Goal: Task Accomplishment & Management: Manage account settings

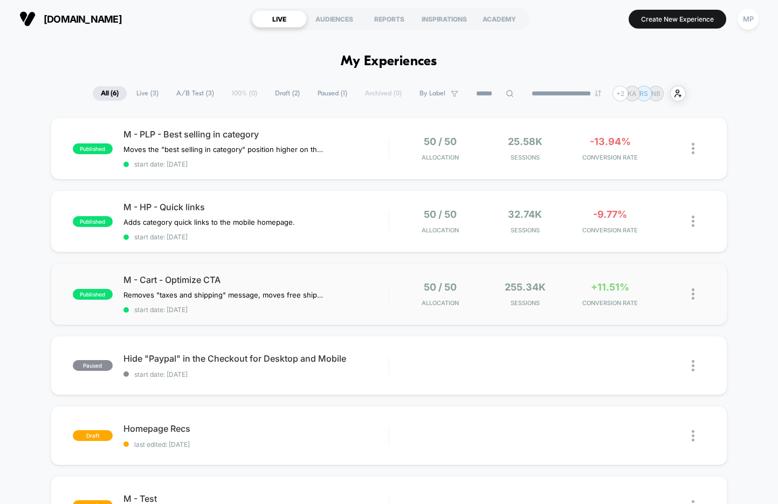
click at [295, 311] on div "published M - Cart - Optimize CTA Removes "taxes and shipping" message, moves f…" at bounding box center [389, 294] width 677 height 62
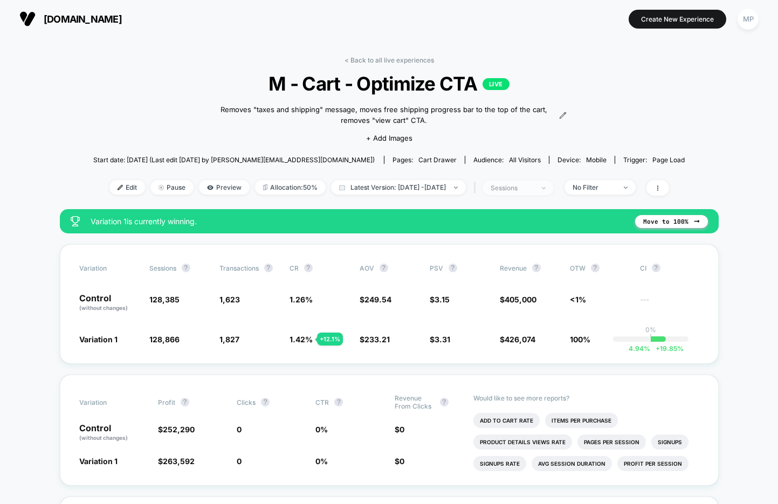
click at [534, 184] on div "sessions" at bounding box center [512, 188] width 43 height 8
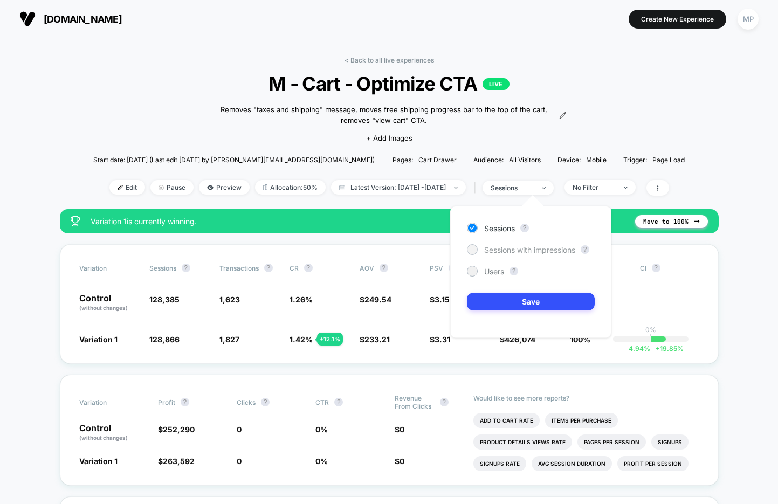
click at [498, 250] on span "Sessions with impressions" at bounding box center [529, 249] width 91 height 9
click at [489, 301] on button "Save" at bounding box center [531, 302] width 128 height 18
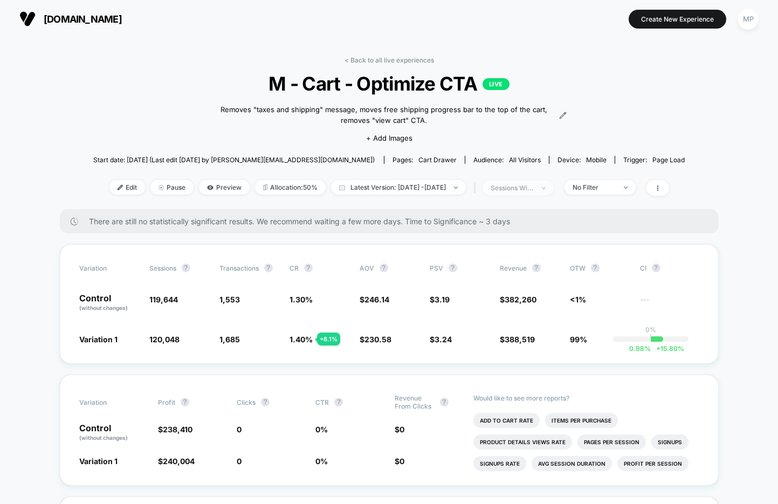
click at [534, 190] on div "sessions with impression" at bounding box center [512, 188] width 43 height 8
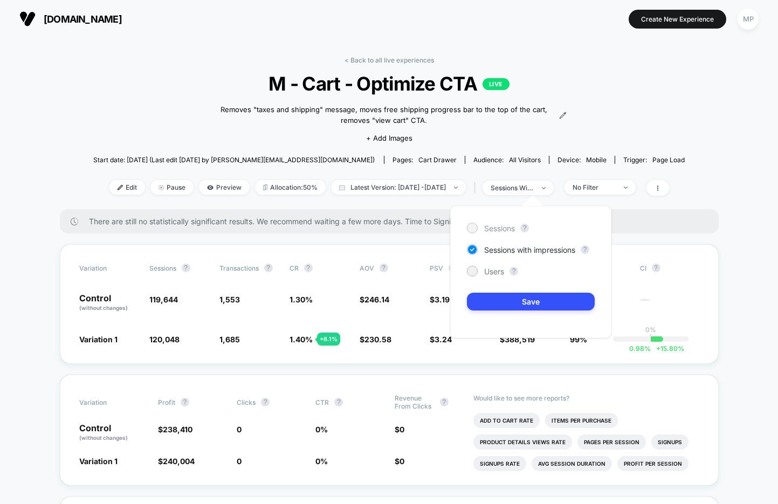
click at [499, 228] on span "Sessions" at bounding box center [499, 228] width 31 height 9
click at [497, 291] on div "Sessions ? Sessions with impressions ? Users ? Save" at bounding box center [530, 272] width 161 height 132
click at [495, 302] on button "Save" at bounding box center [531, 302] width 128 height 18
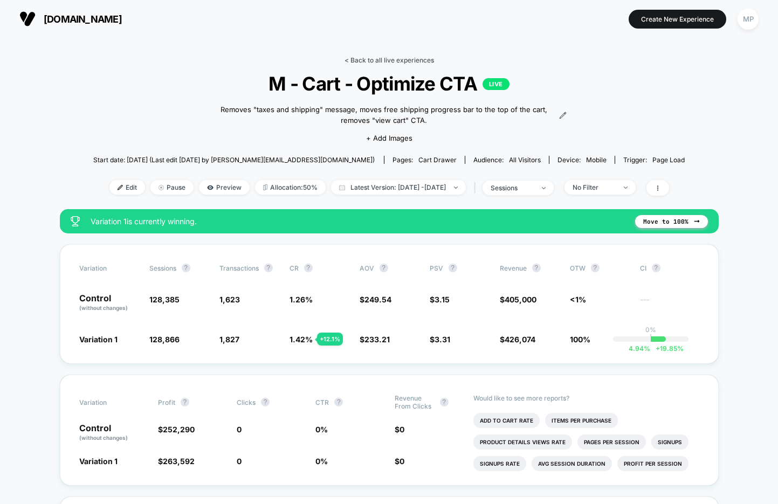
click at [388, 58] on link "< Back to all live experiences" at bounding box center [390, 60] width 90 height 8
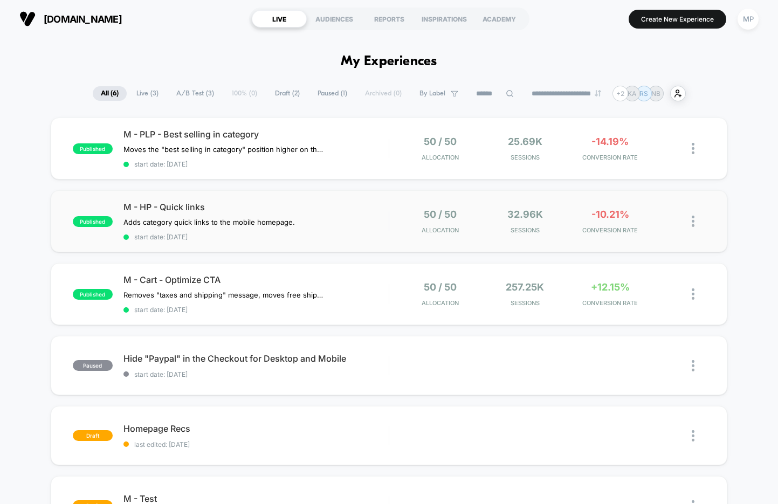
click at [281, 240] on div "published M - HP - Quick links Adds category quick links to the mobile homepage…" at bounding box center [389, 221] width 677 height 62
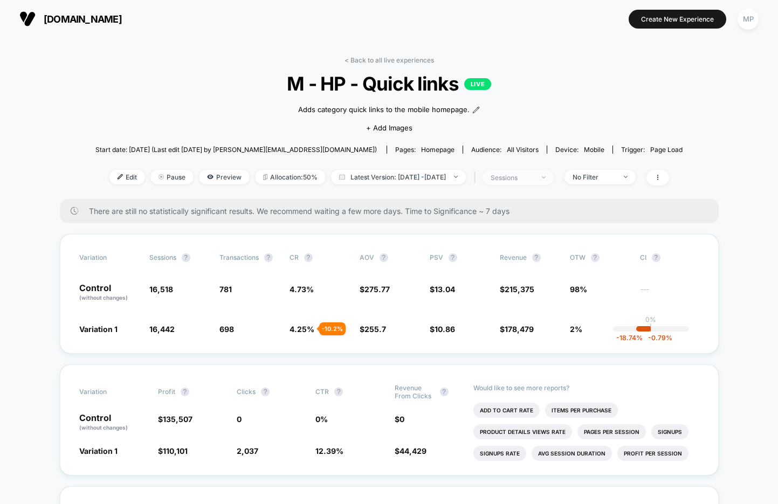
click at [534, 174] on div "sessions" at bounding box center [512, 178] width 43 height 8
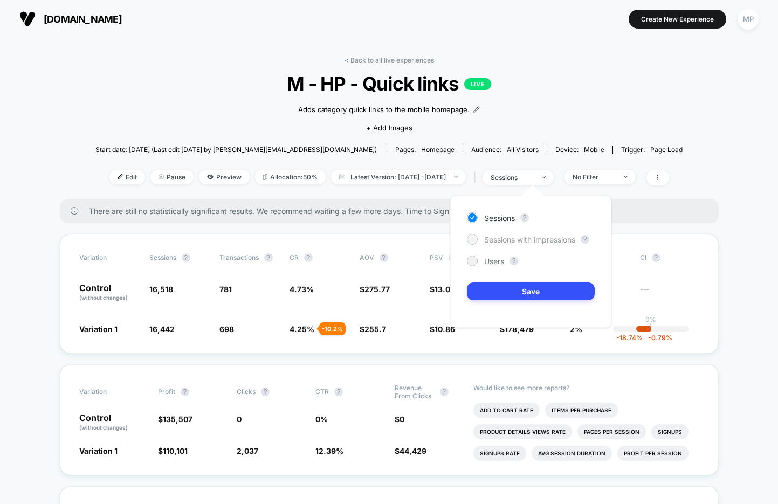
click at [520, 234] on div "Sessions with impressions" at bounding box center [521, 239] width 108 height 11
click at [499, 289] on button "Save" at bounding box center [531, 292] width 128 height 18
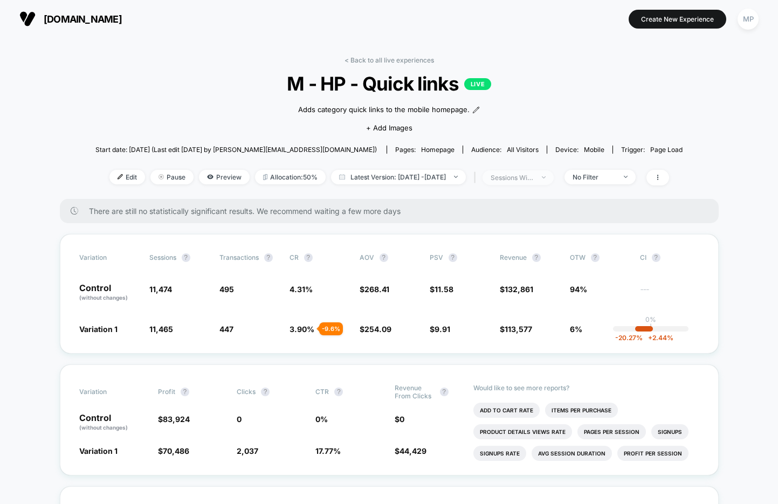
click at [524, 175] on div "sessions with impression" at bounding box center [512, 178] width 43 height 8
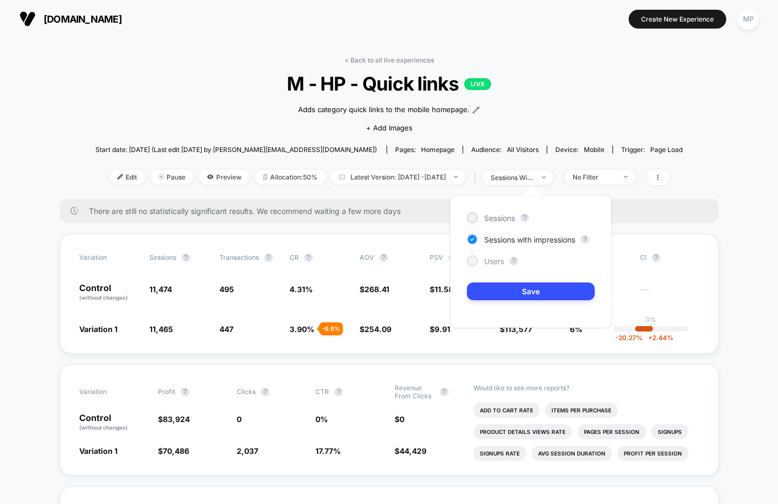
click at [491, 257] on span "Users" at bounding box center [494, 261] width 20 height 9
click at [490, 297] on button "Save" at bounding box center [531, 292] width 128 height 18
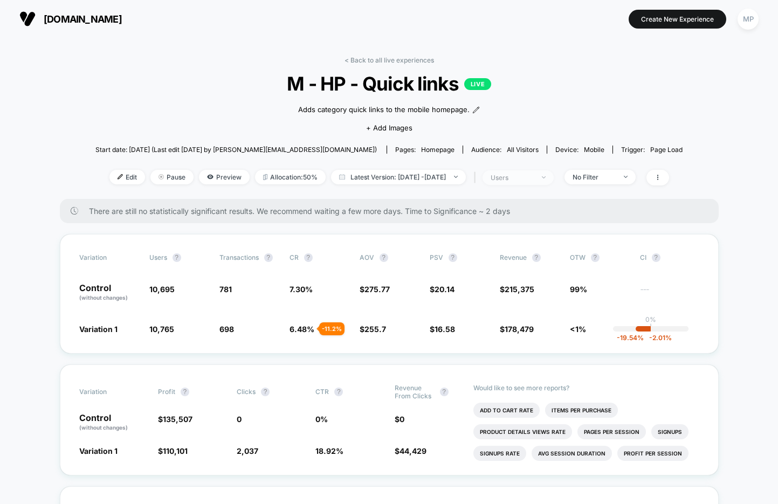
click at [539, 182] on span "users" at bounding box center [518, 177] width 71 height 15
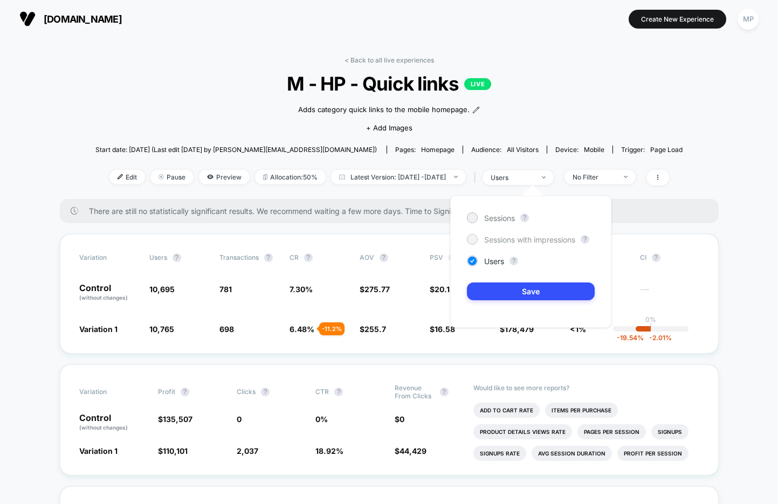
click at [500, 239] on span "Sessions with impressions" at bounding box center [529, 239] width 91 height 9
click at [484, 298] on button "Save" at bounding box center [531, 292] width 128 height 18
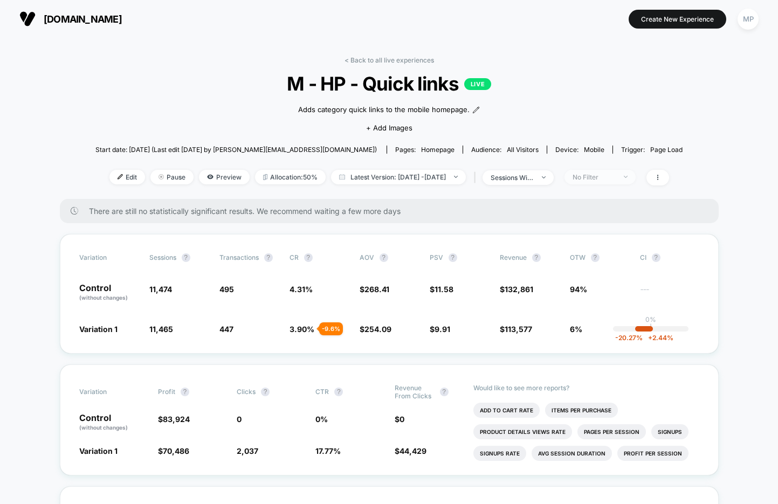
click at [597, 177] on div "No Filter" at bounding box center [594, 177] width 43 height 8
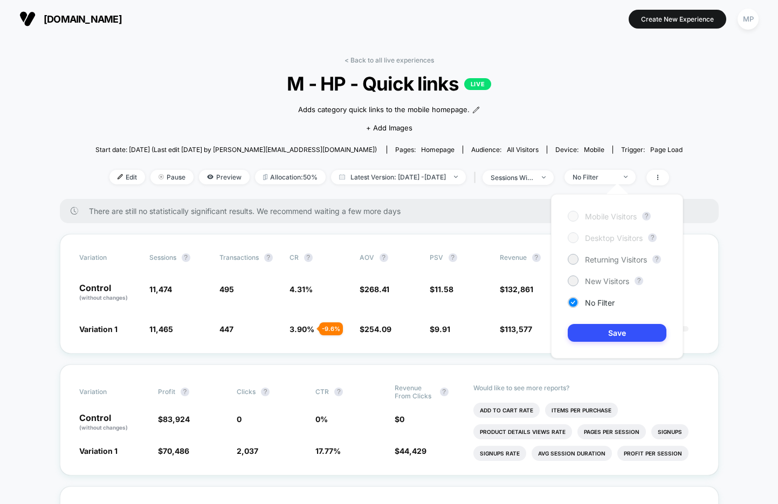
click at [602, 252] on div "Mobile Visitors ? Desktop Visitors ? Returning Visitors ? New Visitors ? No Fil…" at bounding box center [617, 276] width 132 height 164
click at [602, 259] on span "Returning Visitors" at bounding box center [616, 259] width 62 height 9
click at [602, 323] on div "Mobile Visitors ? Desktop Visitors ? Returning Visitors ? New Visitors ? No Fil…" at bounding box center [617, 276] width 132 height 164
click at [602, 330] on button "Save" at bounding box center [617, 333] width 99 height 18
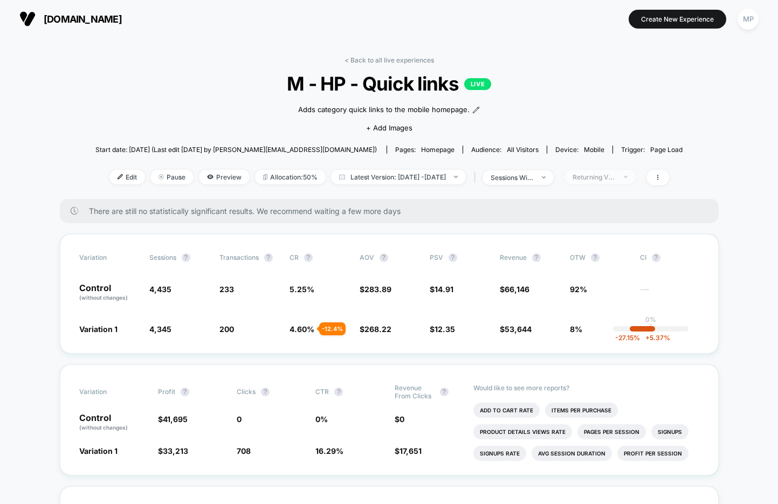
click at [616, 177] on div "Returning Visitors" at bounding box center [594, 177] width 43 height 8
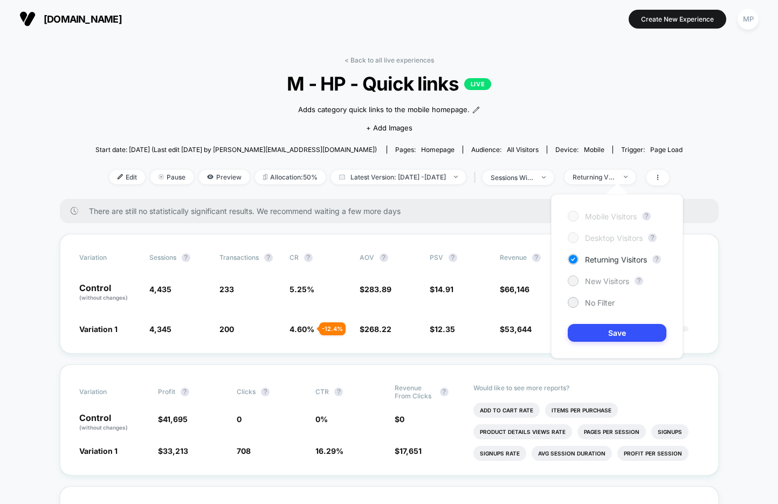
click at [585, 281] on span "New Visitors" at bounding box center [607, 281] width 44 height 9
click at [591, 334] on button "Save" at bounding box center [617, 333] width 99 height 18
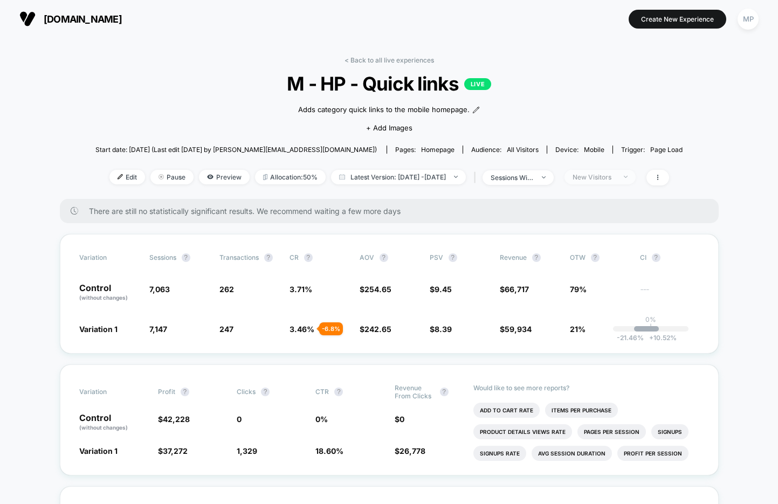
click at [615, 175] on div "New Visitors" at bounding box center [594, 177] width 43 height 8
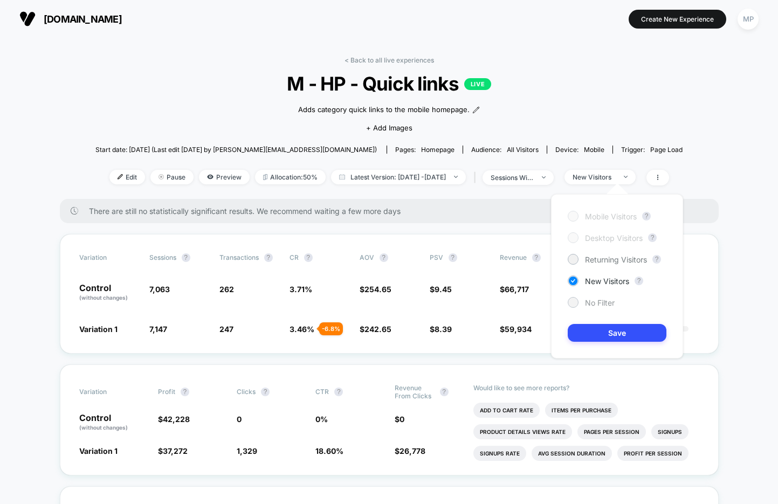
click at [592, 307] on div "No Filter" at bounding box center [591, 302] width 47 height 11
click at [597, 334] on button "Save" at bounding box center [617, 333] width 99 height 18
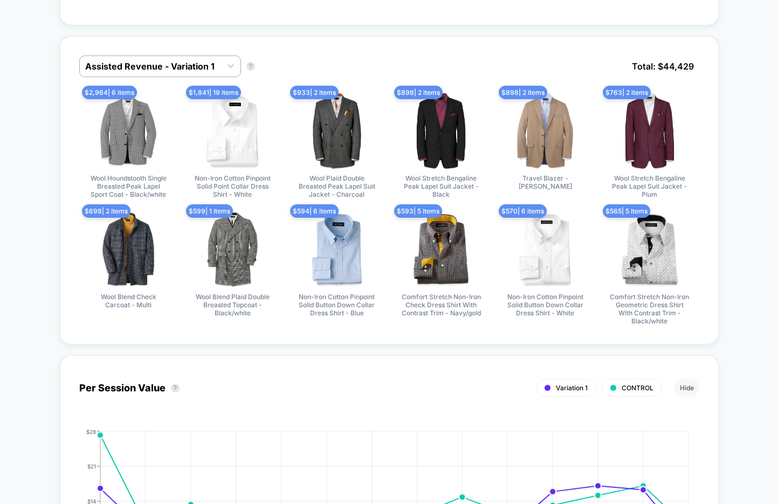
scroll to position [714, 0]
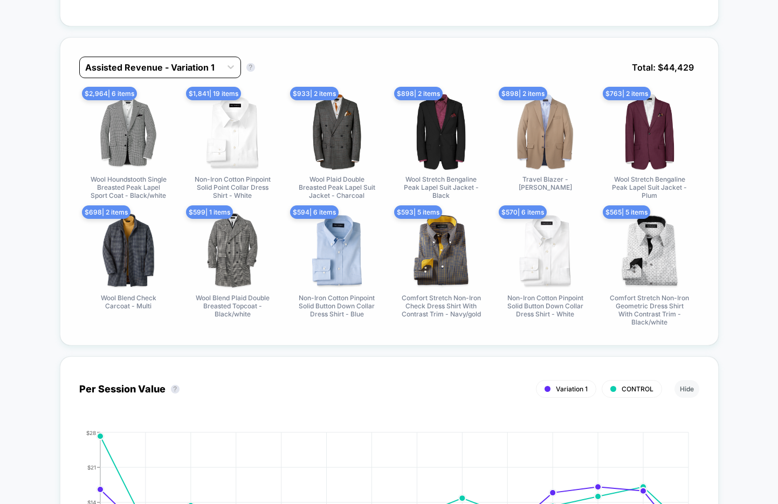
click at [170, 68] on div at bounding box center [150, 67] width 130 height 13
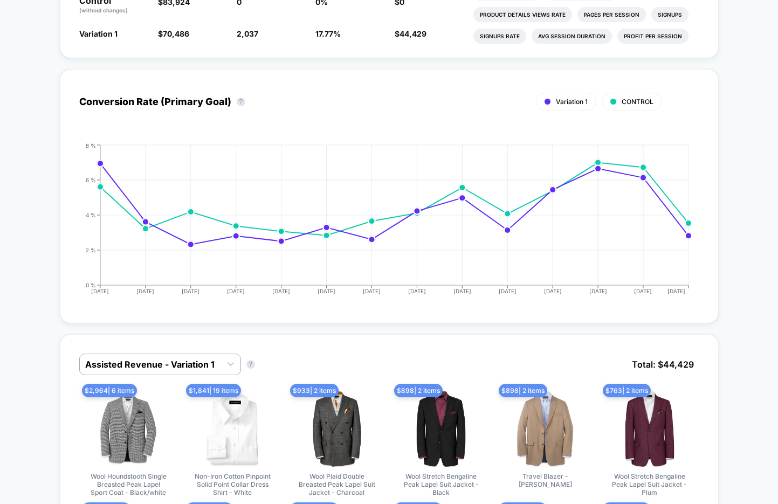
scroll to position [0, 0]
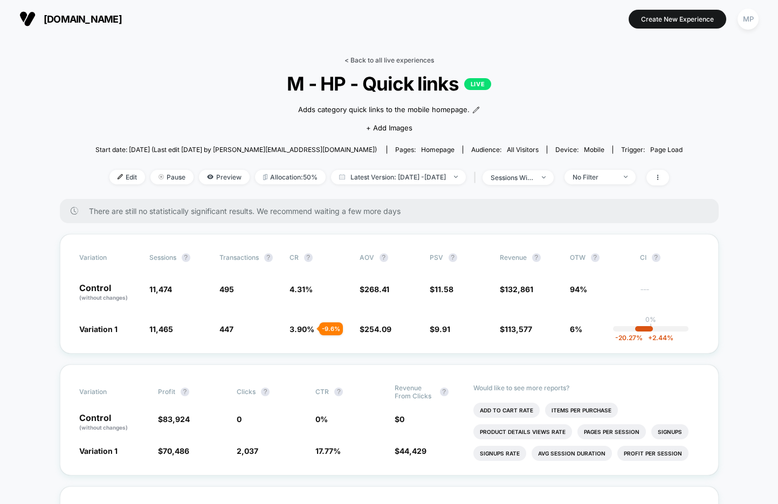
click at [393, 58] on link "< Back to all live experiences" at bounding box center [390, 60] width 90 height 8
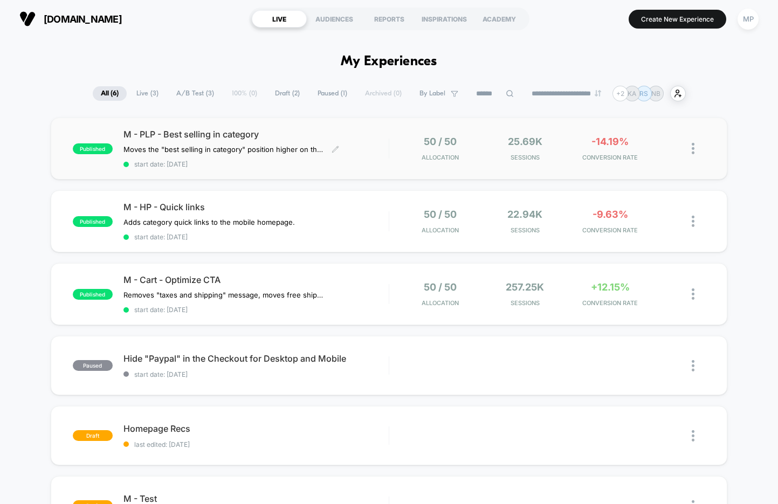
click at [293, 169] on div "published M - PLP - Best selling in category Moves the "best selling in categor…" at bounding box center [389, 149] width 677 height 62
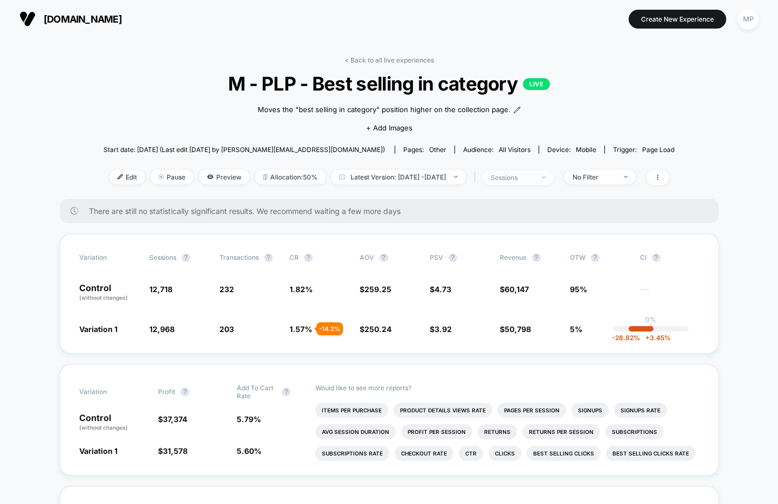
click at [533, 176] on div "sessions" at bounding box center [512, 178] width 43 height 8
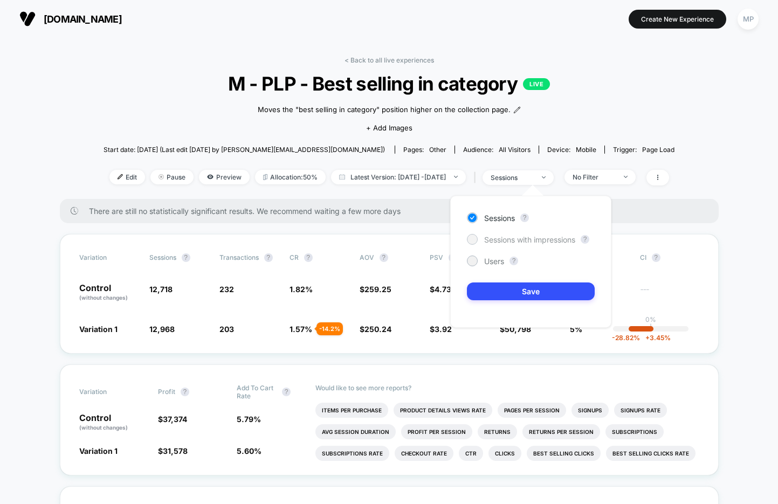
click at [501, 244] on span "Sessions with impressions" at bounding box center [529, 239] width 91 height 9
click at [486, 300] on div "Sessions ? Sessions with impressions ? Users ? Save" at bounding box center [530, 262] width 161 height 132
click at [495, 290] on button "Save" at bounding box center [531, 292] width 128 height 18
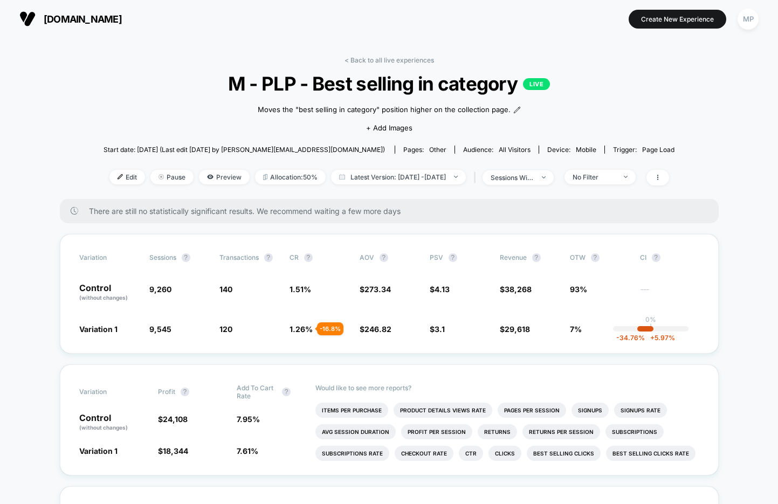
click at [515, 184] on div "| sessions with impression" at bounding box center [512, 178] width 82 height 16
click at [525, 178] on div "sessions with impression" at bounding box center [512, 178] width 43 height 8
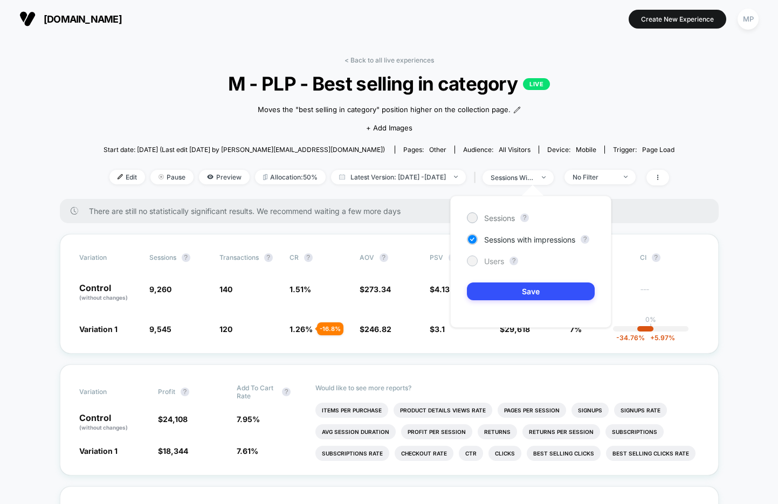
click at [484, 265] on span "Users" at bounding box center [494, 261] width 20 height 9
click at [493, 298] on button "Save" at bounding box center [531, 292] width 128 height 18
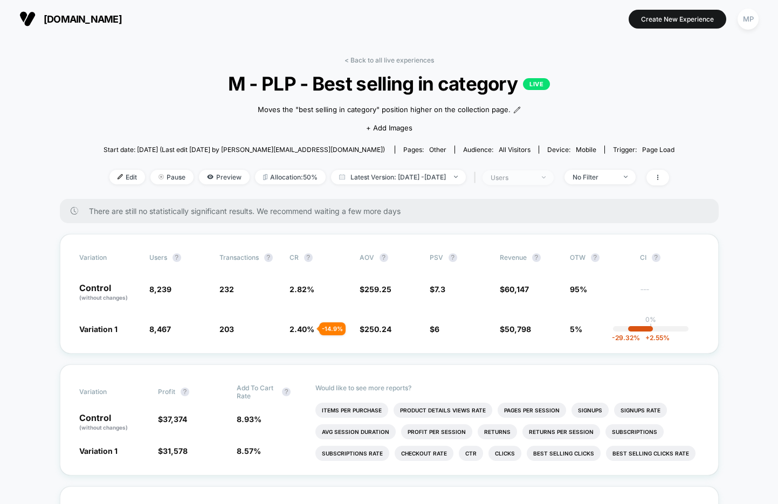
click at [525, 178] on div "users" at bounding box center [512, 178] width 43 height 8
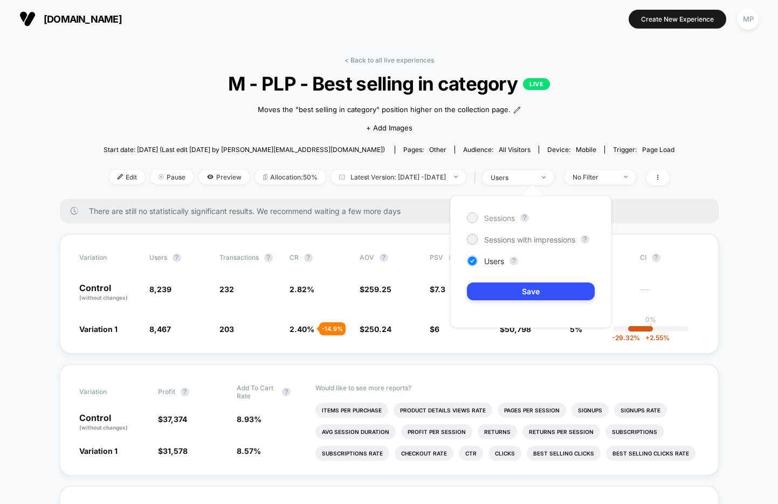
click at [484, 219] on span "Sessions" at bounding box center [499, 218] width 31 height 9
click at [520, 292] on button "Save" at bounding box center [531, 292] width 128 height 18
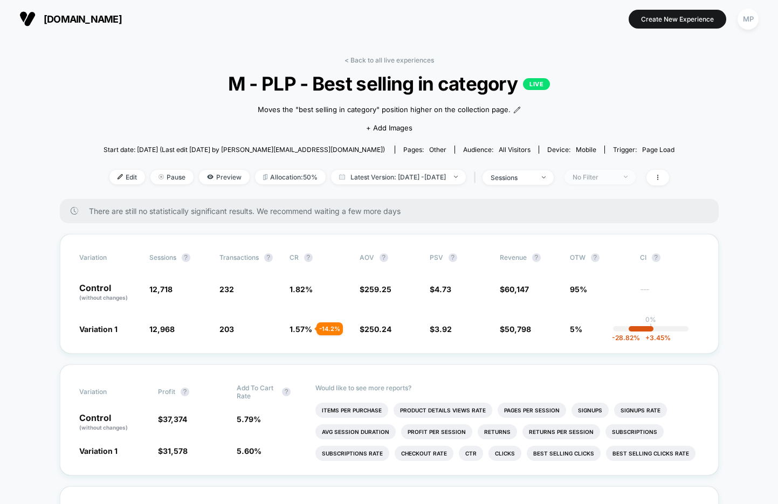
click at [611, 175] on div "No Filter" at bounding box center [594, 177] width 43 height 8
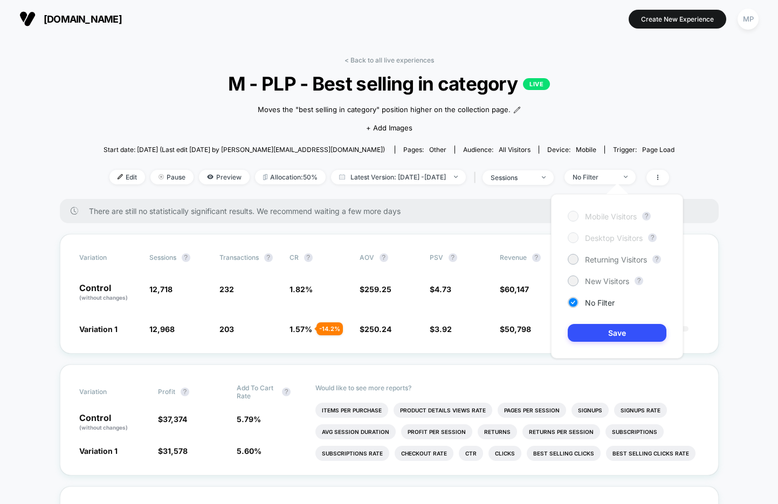
click at [593, 288] on div "Mobile Visitors ? Desktop Visitors ? Returning Visitors ? New Visitors ? No Fil…" at bounding box center [617, 276] width 132 height 164
click at [595, 281] on span "New Visitors" at bounding box center [607, 281] width 44 height 9
click at [592, 330] on button "Save" at bounding box center [617, 333] width 99 height 18
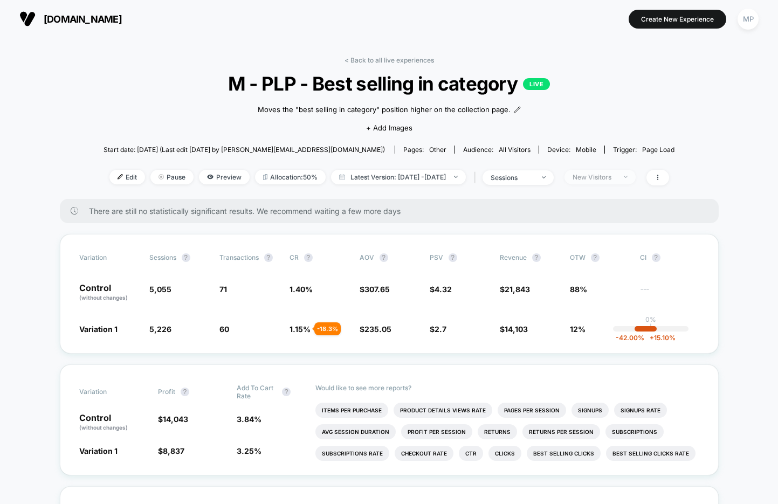
click at [603, 180] on span "New Visitors" at bounding box center [599, 177] width 71 height 15
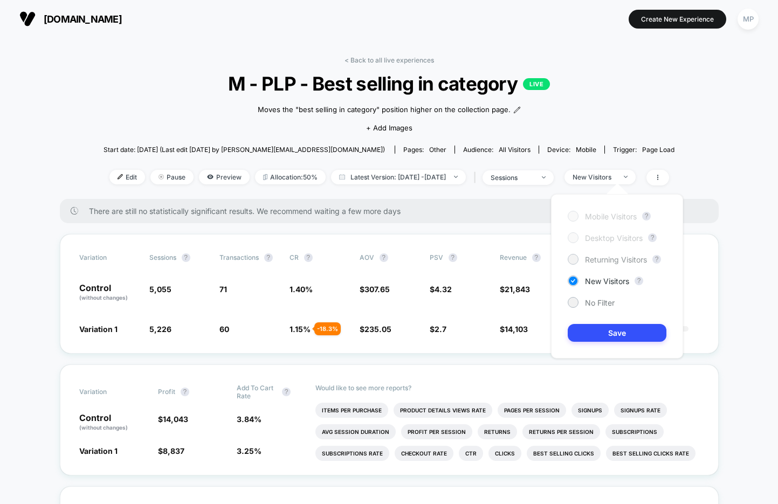
click at [599, 257] on span "Returning Visitors" at bounding box center [616, 259] width 62 height 9
click at [597, 333] on button "Save" at bounding box center [617, 333] width 99 height 18
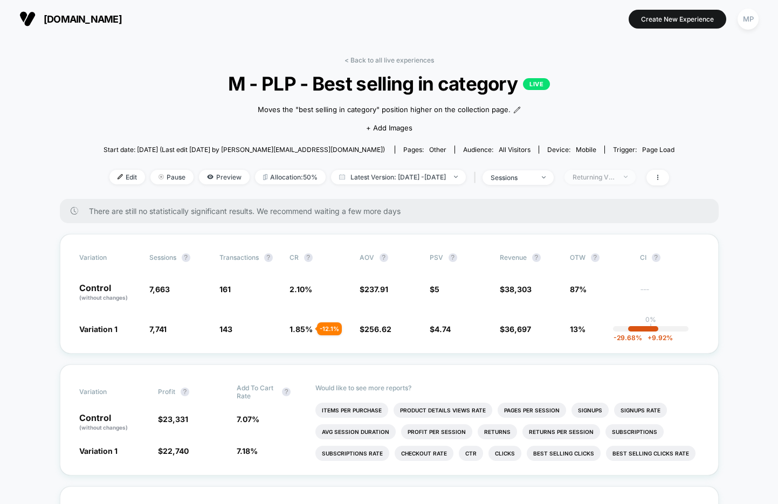
click at [613, 177] on div "Returning Visitors" at bounding box center [594, 177] width 43 height 8
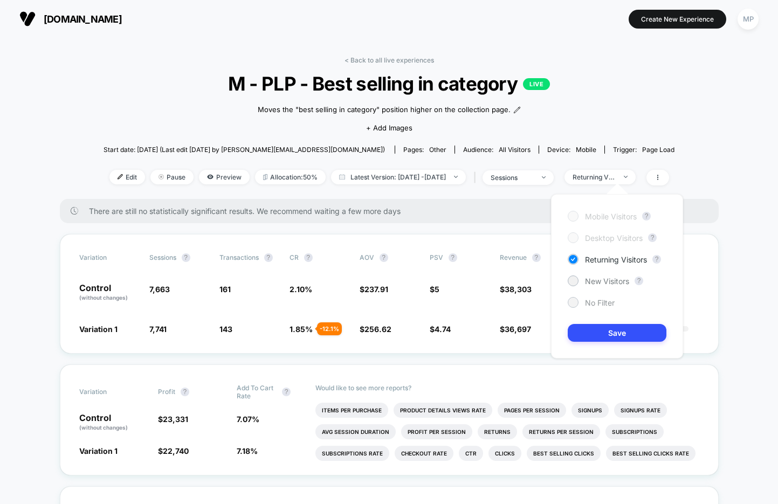
click at [597, 303] on span "No Filter" at bounding box center [600, 302] width 30 height 9
click at [597, 338] on button "Save" at bounding box center [617, 333] width 99 height 18
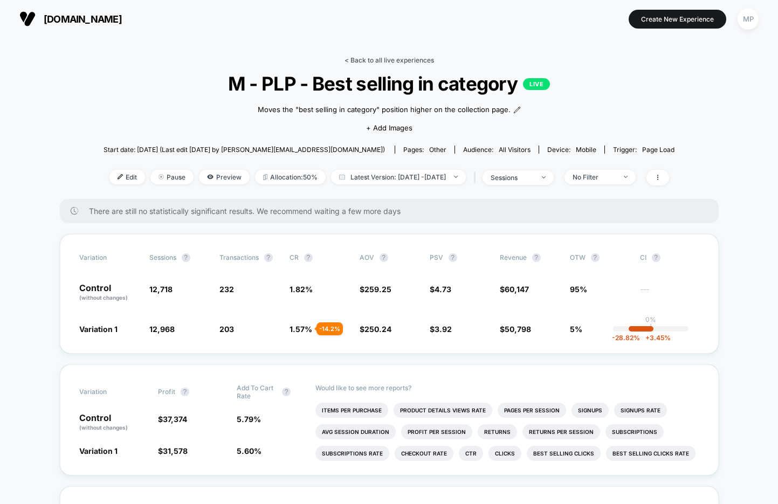
click at [377, 63] on link "< Back to all live experiences" at bounding box center [390, 60] width 90 height 8
